Goal: Navigation & Orientation: Find specific page/section

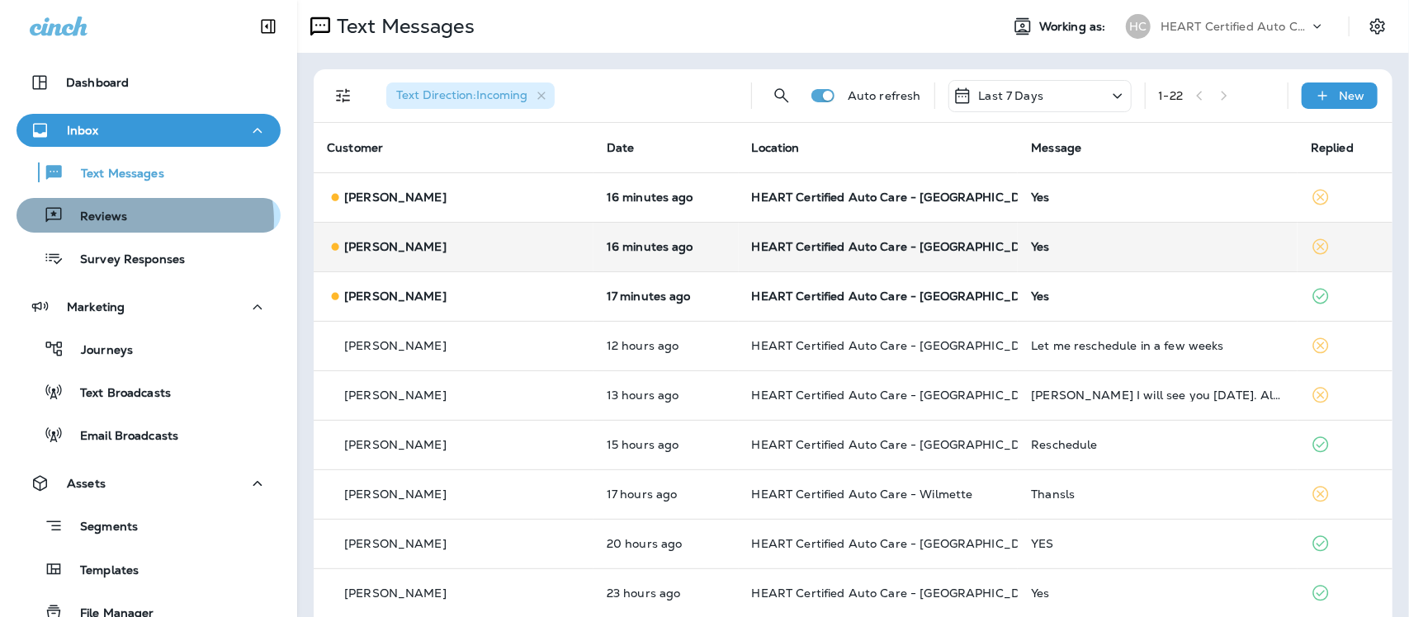
click at [143, 221] on div "Reviews" at bounding box center [148, 215] width 251 height 25
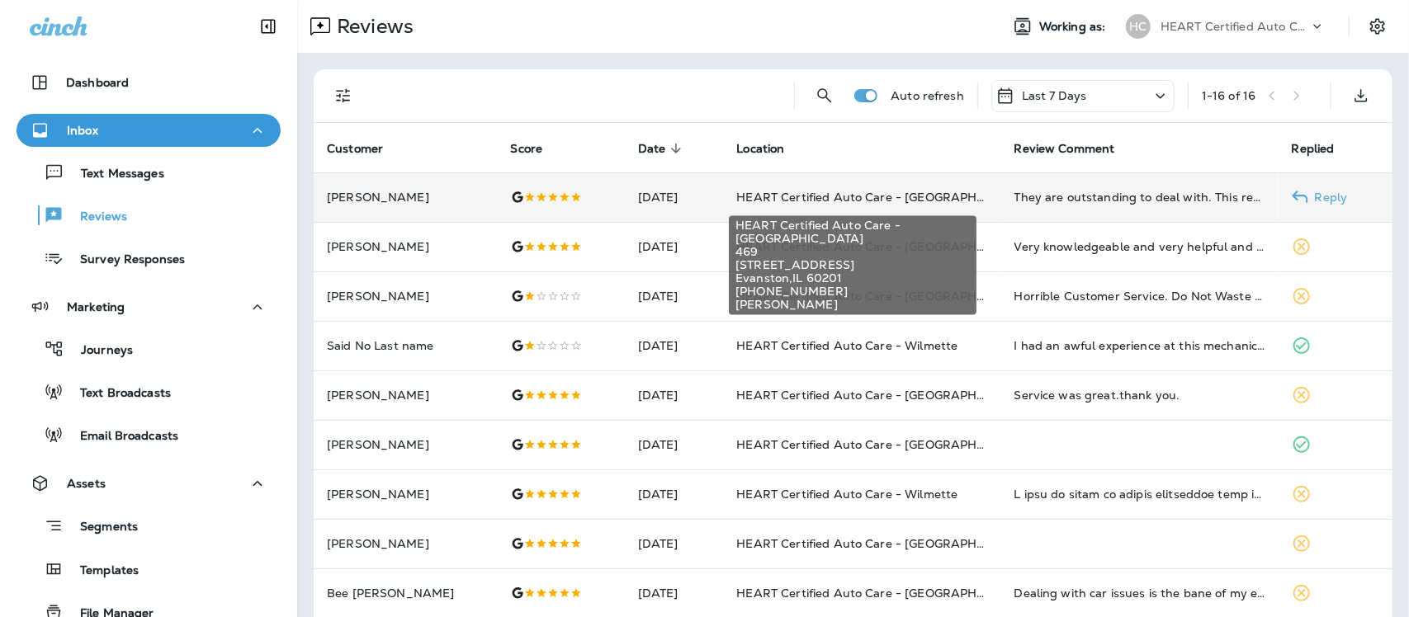
click at [764, 198] on span "HEART Certified Auto Care - [GEOGRAPHIC_DATA]" at bounding box center [884, 197] width 296 height 15
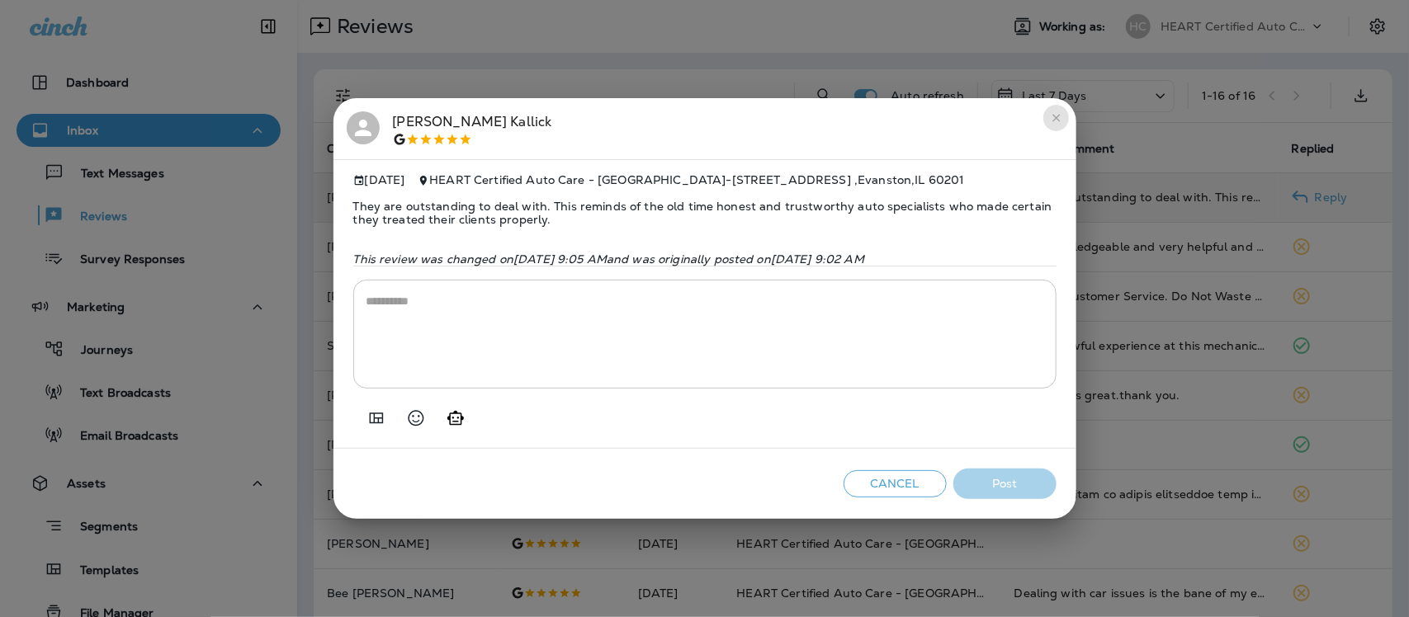
click at [1055, 115] on icon "close" at bounding box center [1055, 118] width 7 height 7
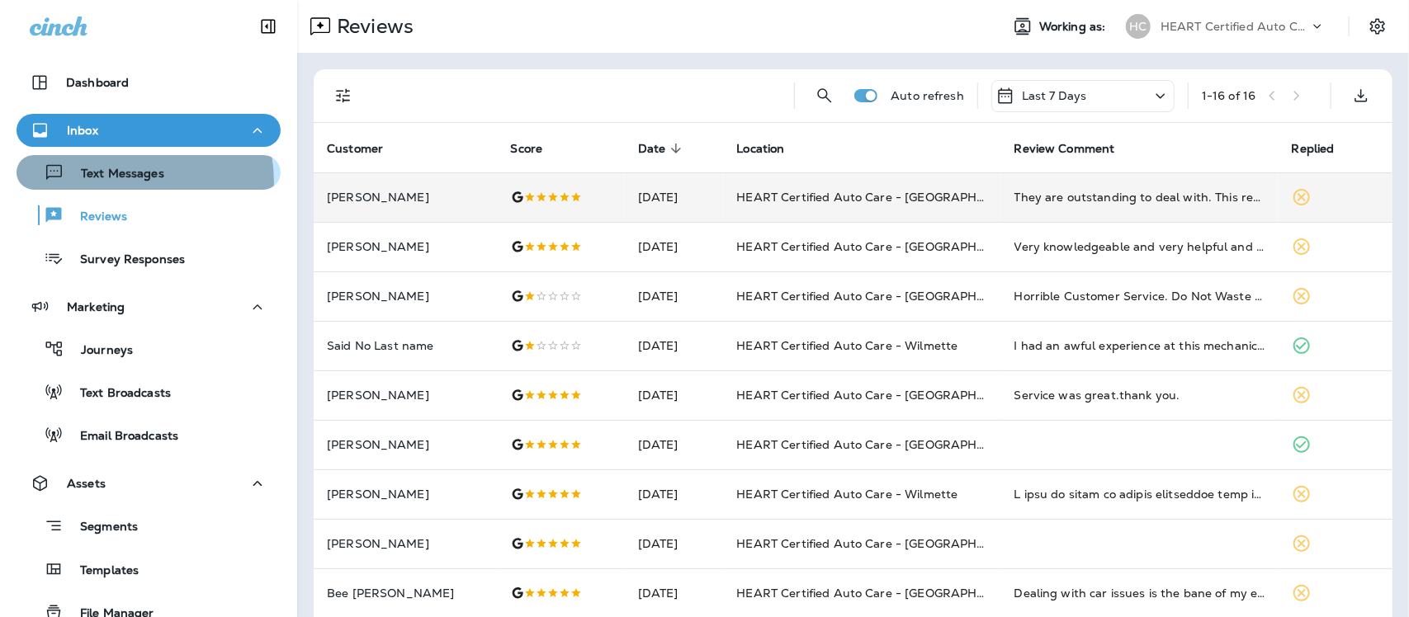
click at [116, 182] on div "Text Messages" at bounding box center [93, 172] width 141 height 25
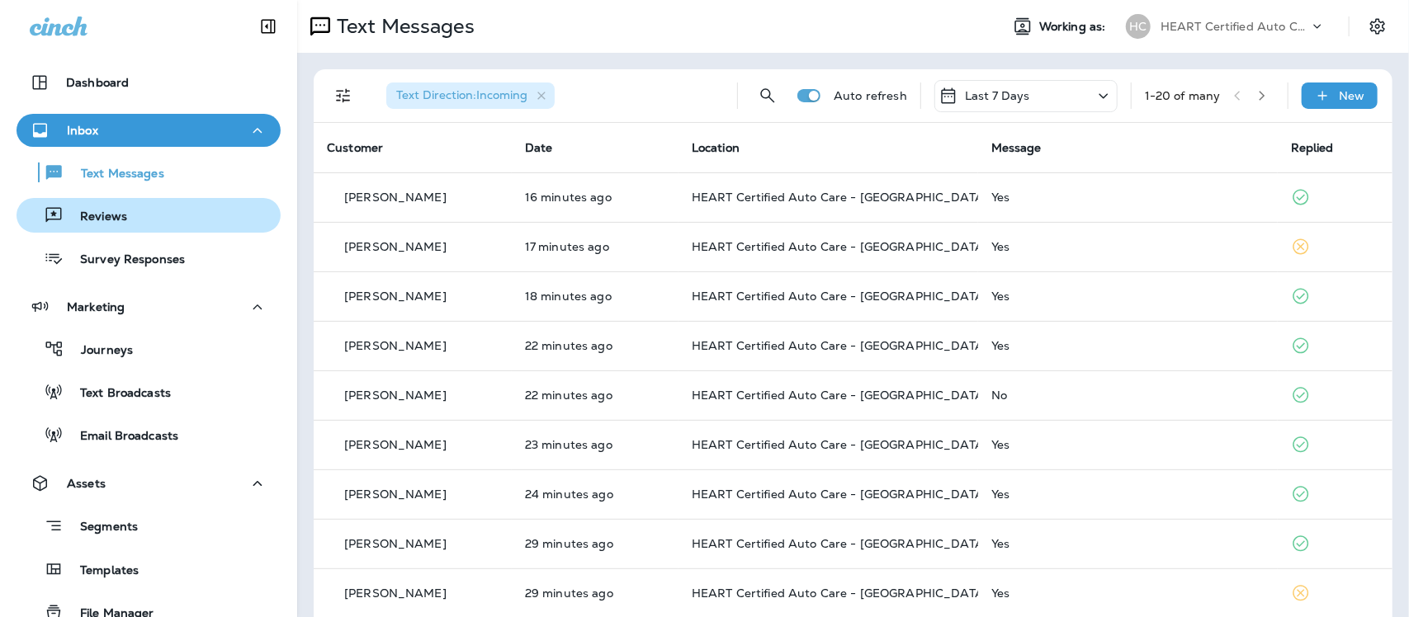
click at [120, 211] on p "Reviews" at bounding box center [96, 218] width 64 height 16
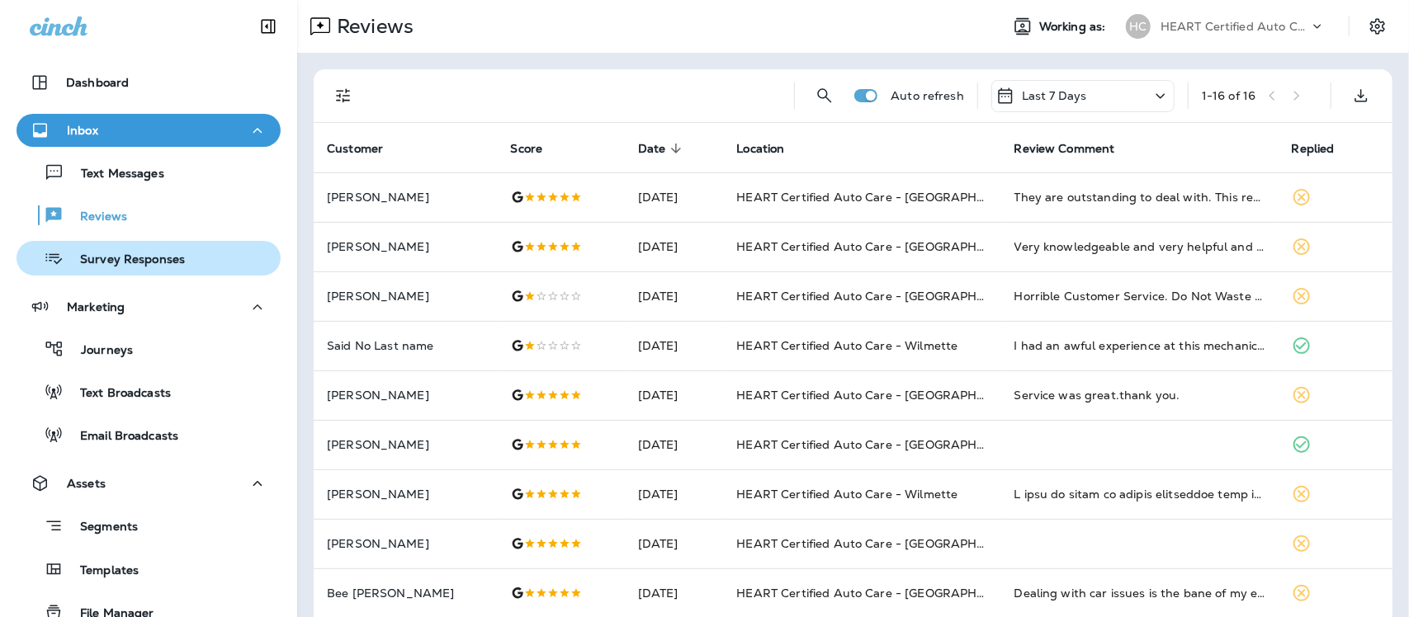
click at [159, 254] on p "Survey Responses" at bounding box center [124, 261] width 121 height 16
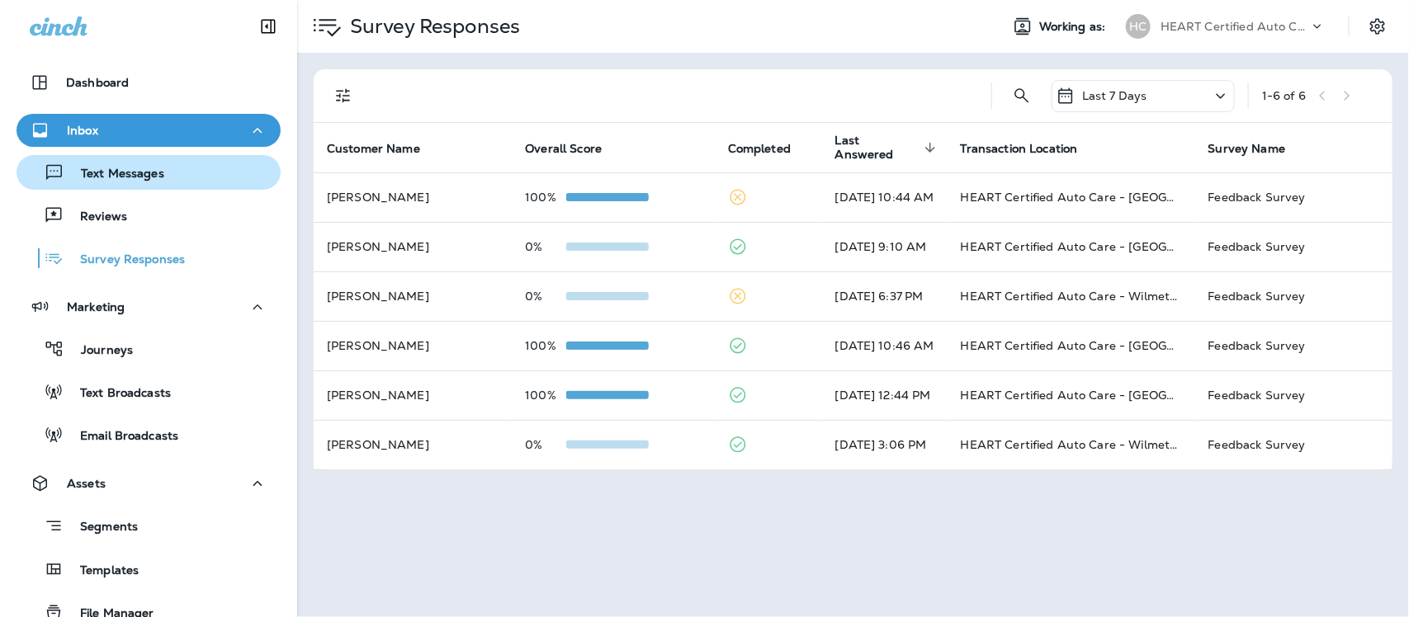
click at [116, 177] on p "Text Messages" at bounding box center [114, 175] width 100 height 16
